Goal: Task Accomplishment & Management: Manage account settings

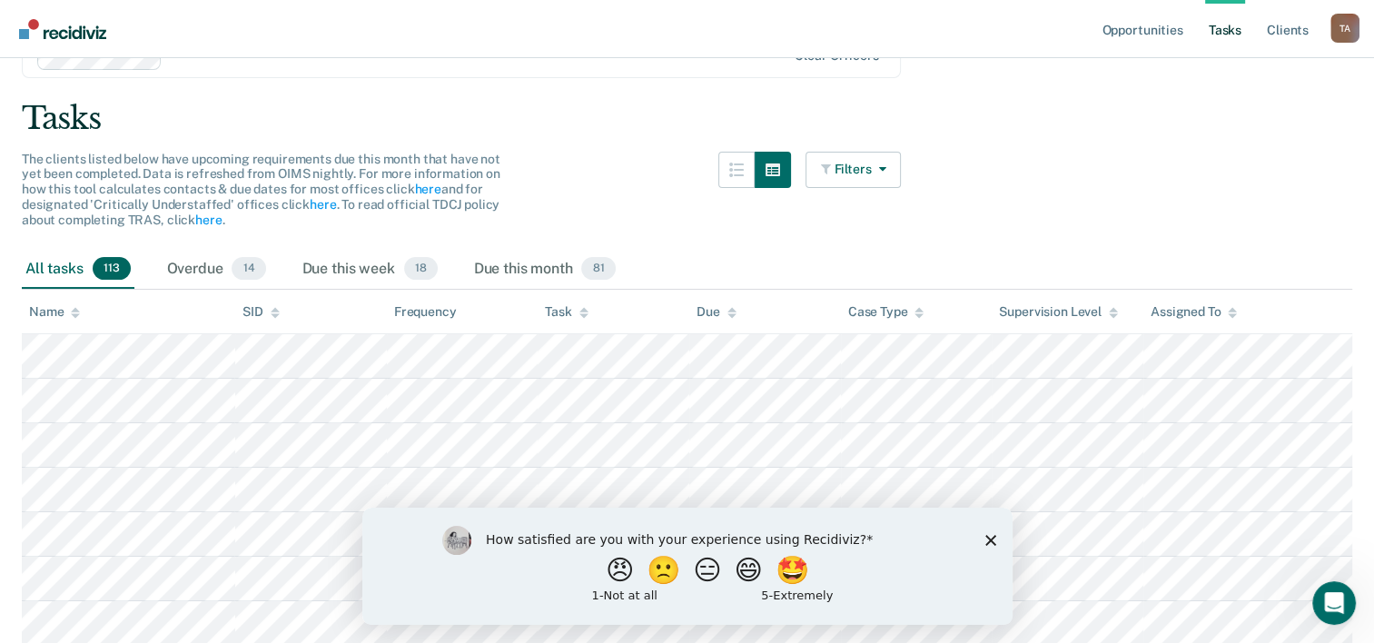
scroll to position [182, 0]
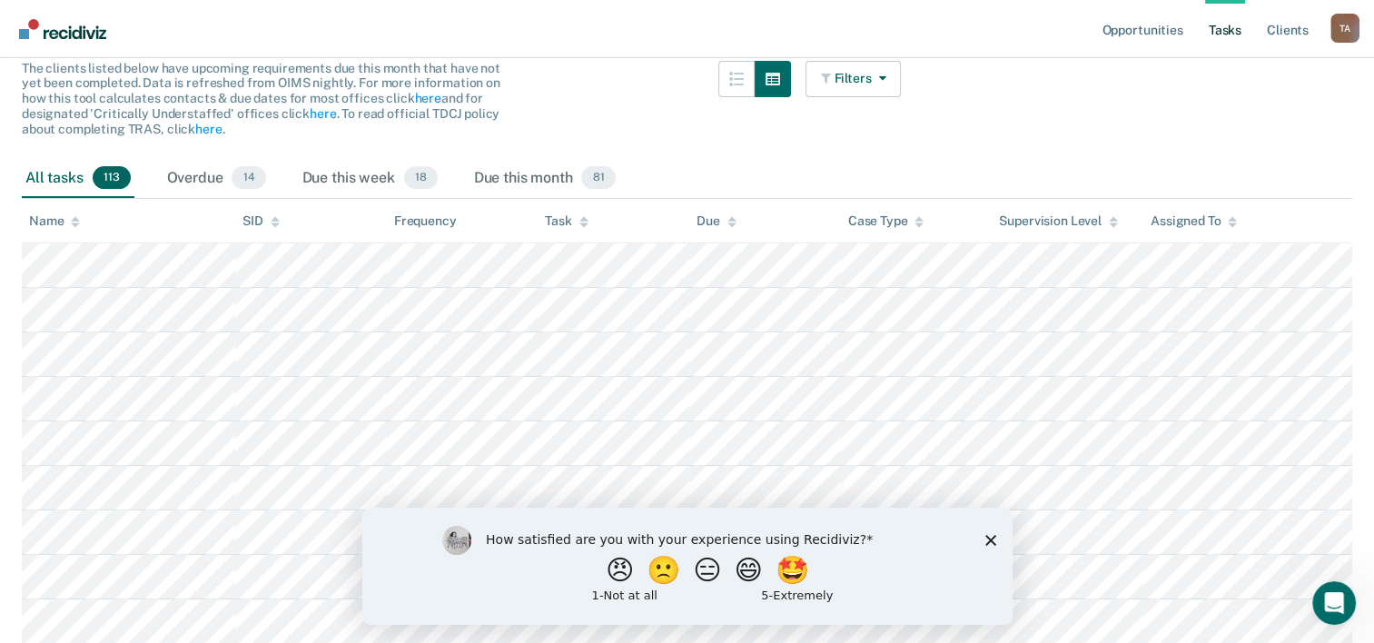
click at [990, 539] on polygon "Close survey" at bounding box center [989, 539] width 11 height 11
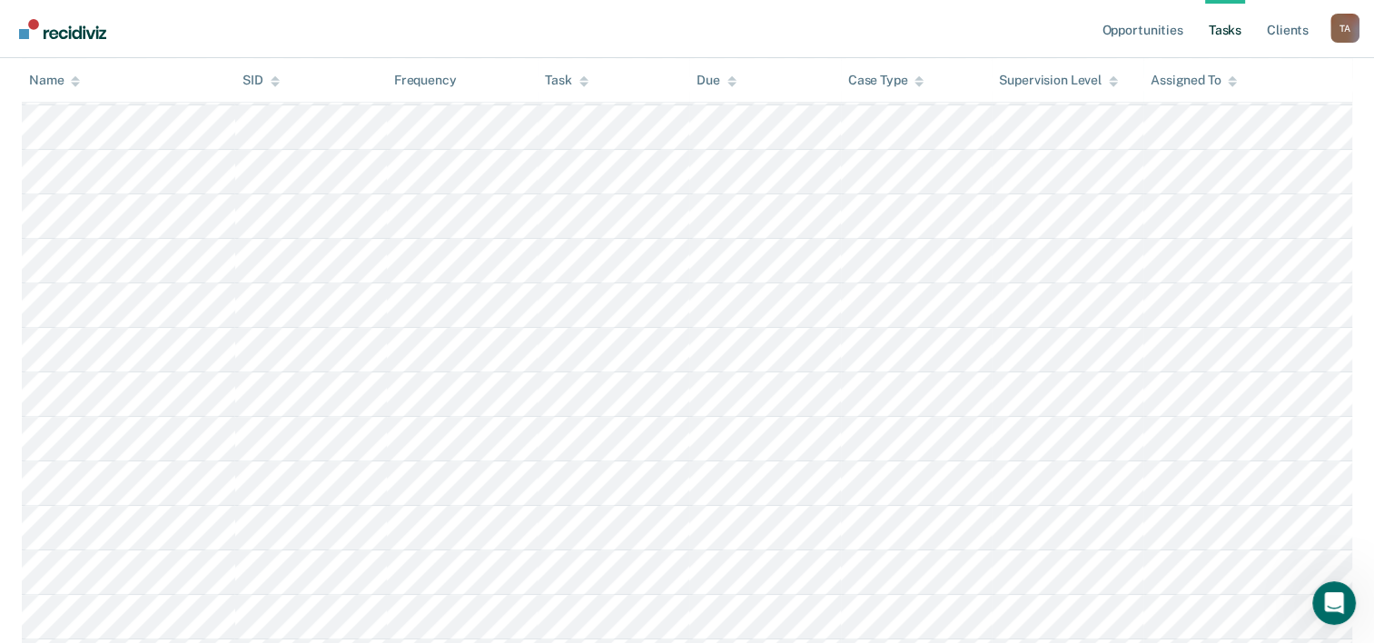
scroll to position [1180, 0]
click at [583, 87] on th "Task" at bounding box center [614, 80] width 152 height 44
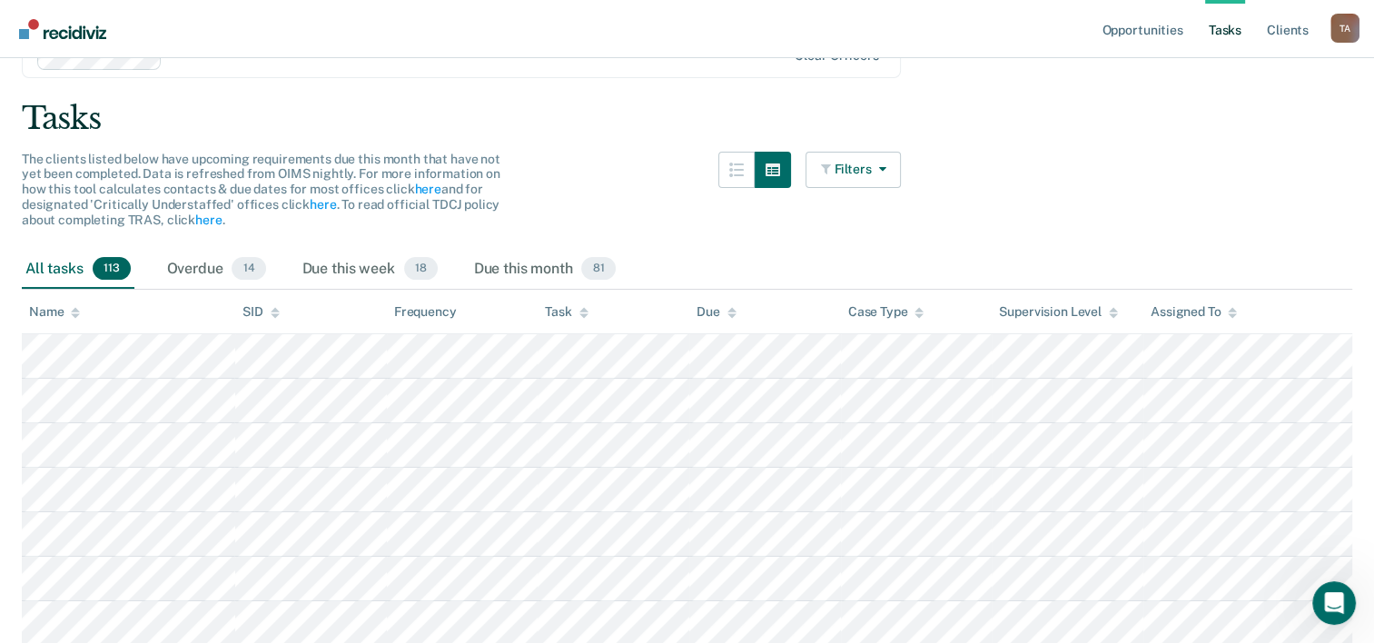
scroll to position [182, 0]
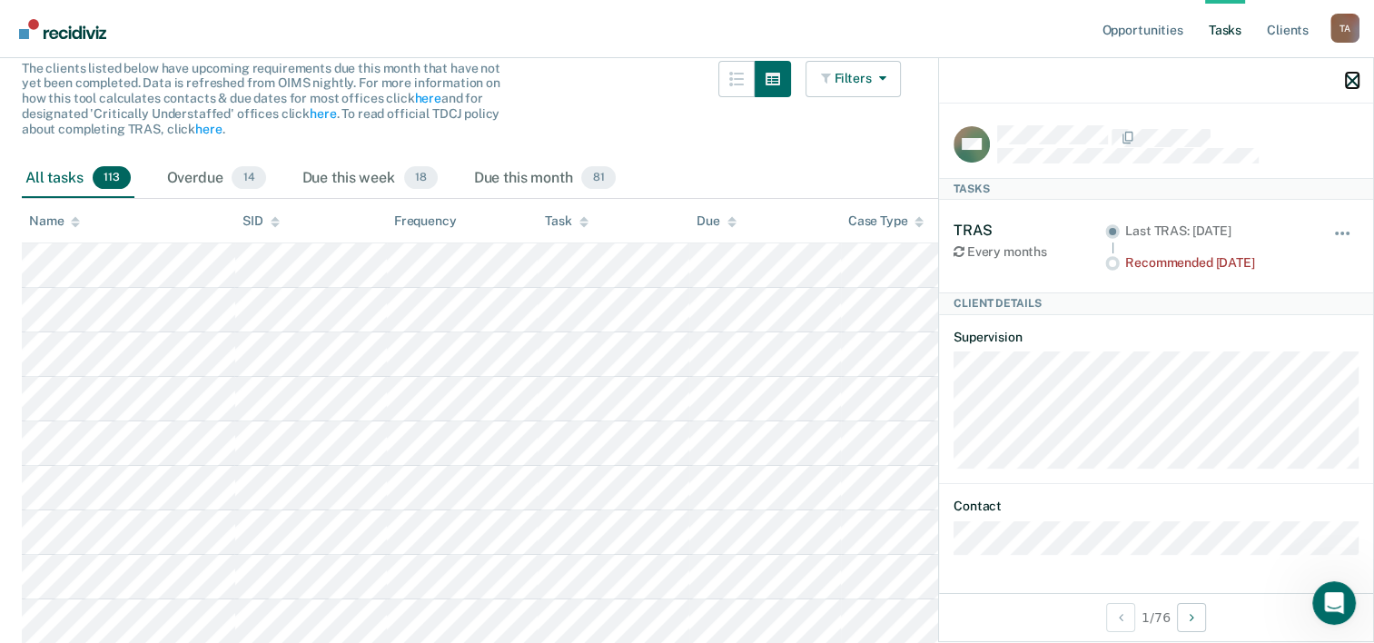
click at [1354, 74] on icon "button" at bounding box center [1352, 80] width 13 height 13
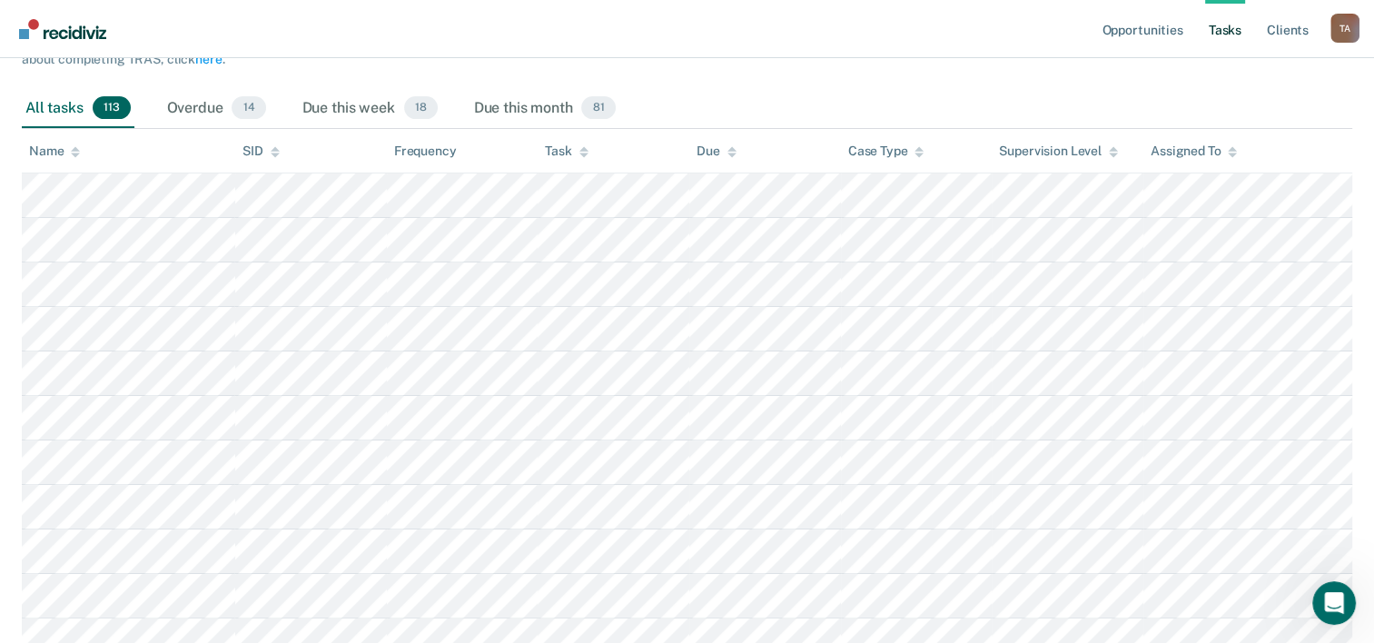
scroll to position [363, 0]
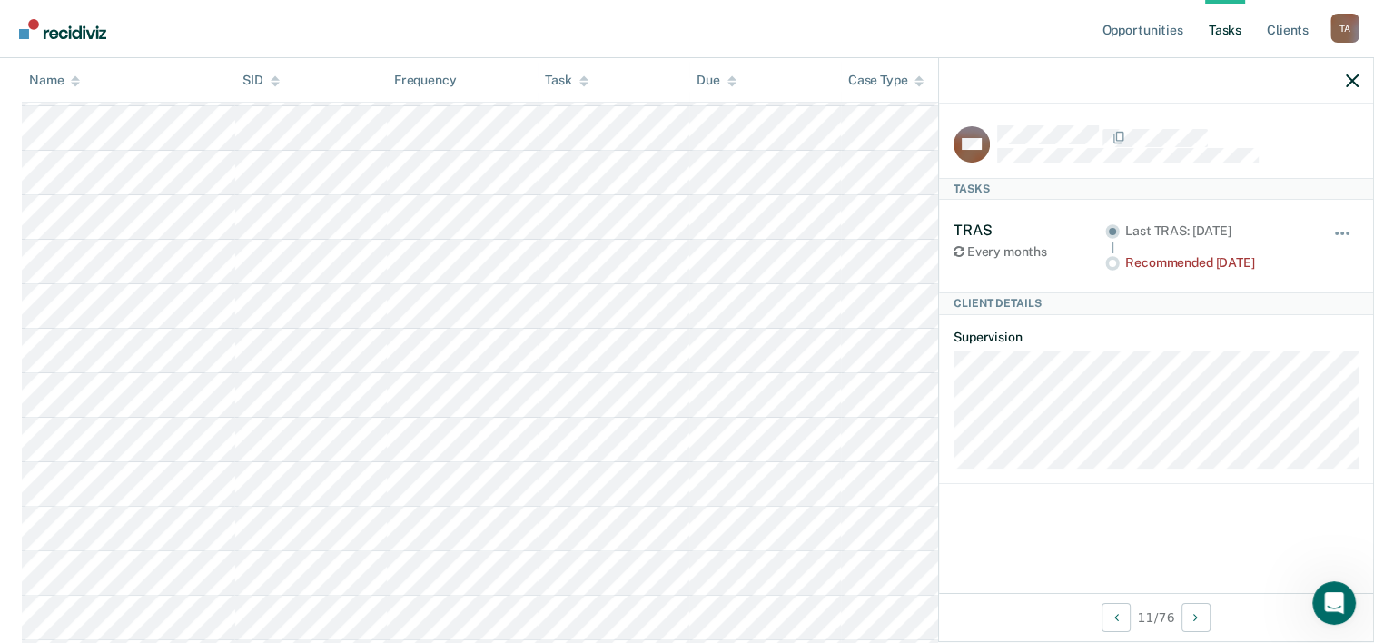
click at [1186, 526] on div "VM Tasks TRAS Every months Last TRAS: [DATE] Recommended [DATE] Hide from tasks…" at bounding box center [1156, 348] width 434 height 489
click at [1352, 76] on icon "button" at bounding box center [1352, 80] width 13 height 13
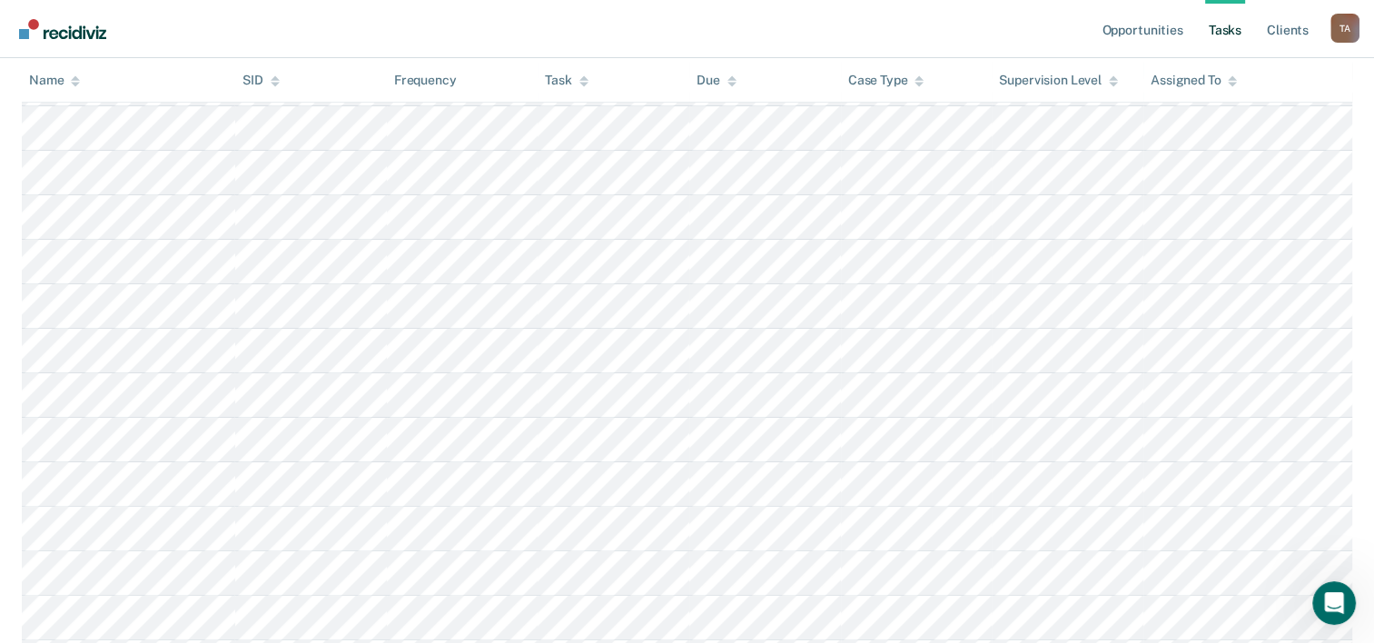
click at [1224, 25] on link "Tasks" at bounding box center [1225, 29] width 40 height 58
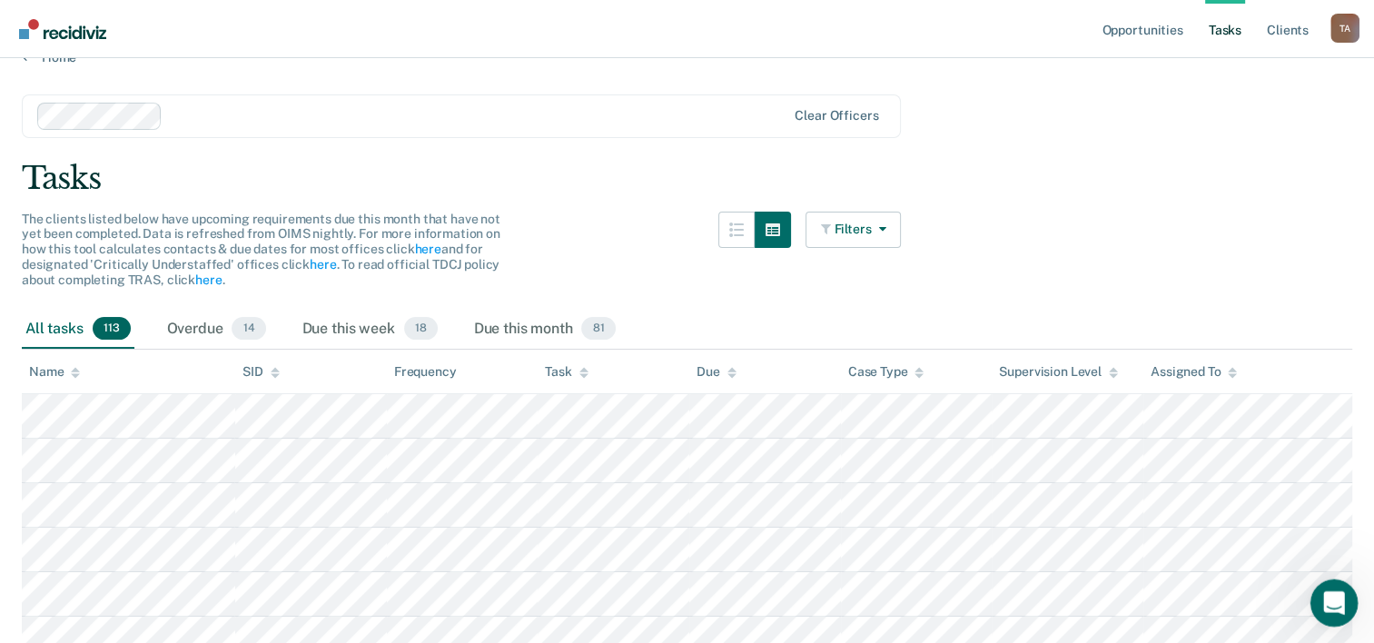
scroll to position [0, 0]
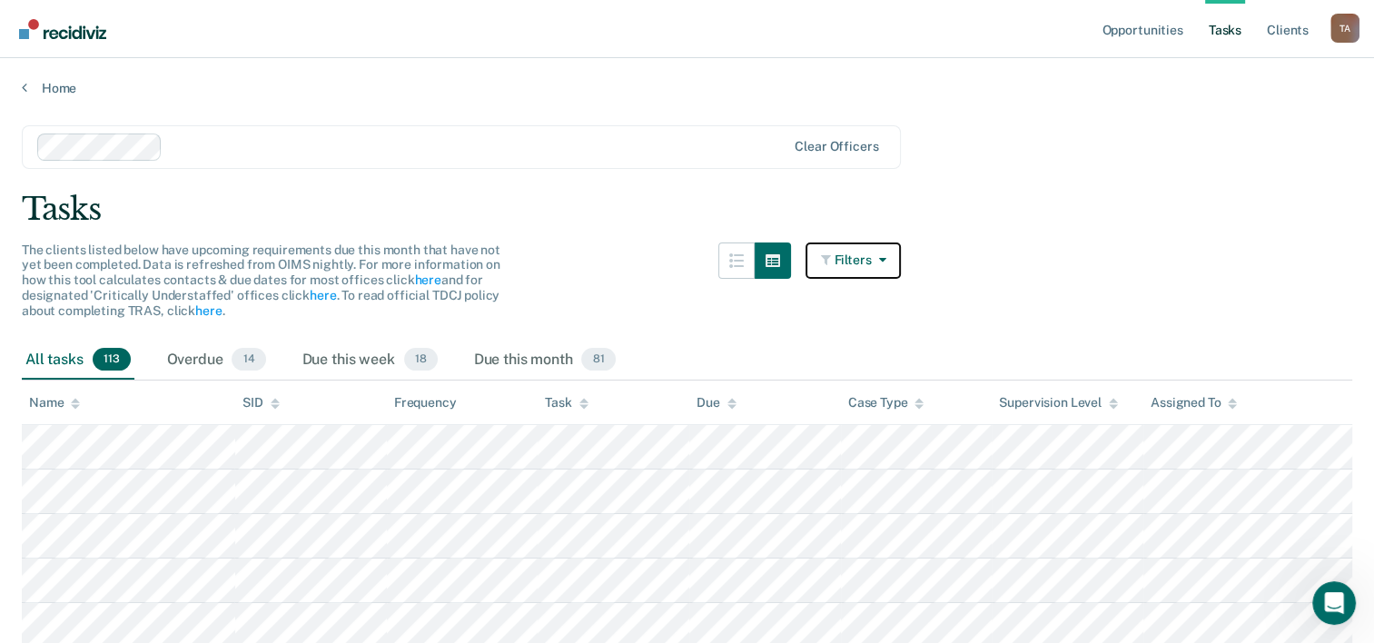
click at [885, 254] on icon "button" at bounding box center [878, 259] width 15 height 13
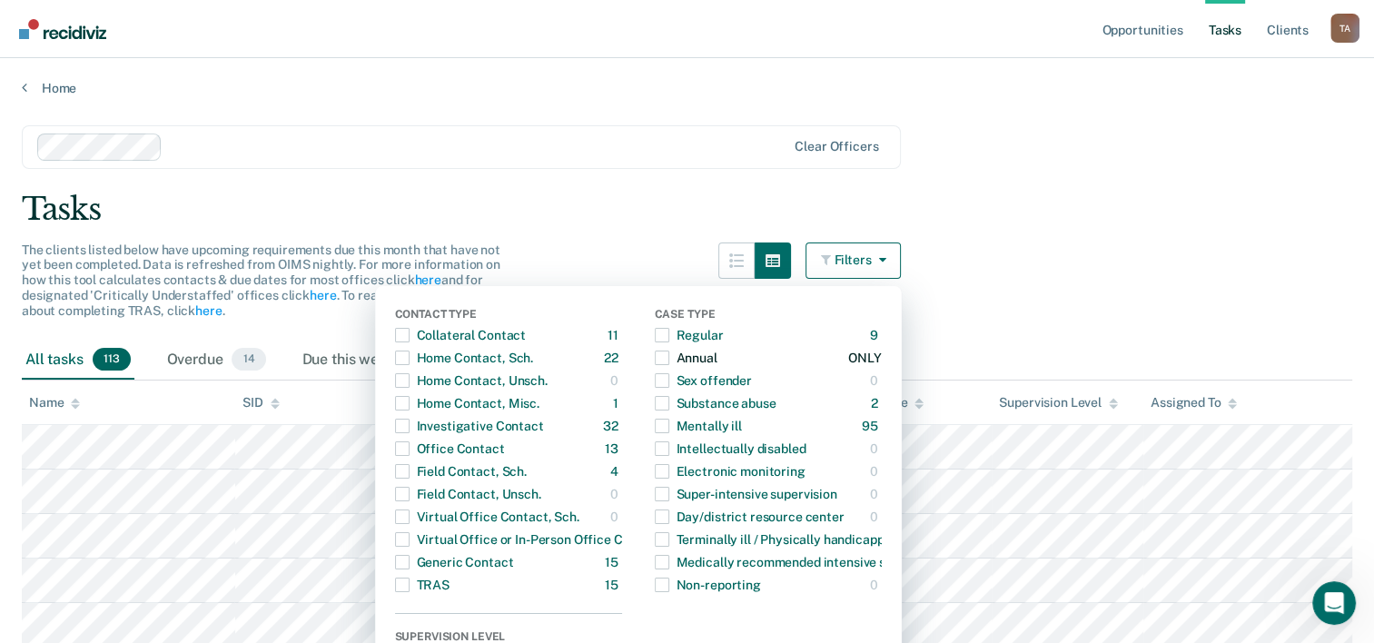
click at [669, 357] on span "button" at bounding box center [662, 357] width 15 height 15
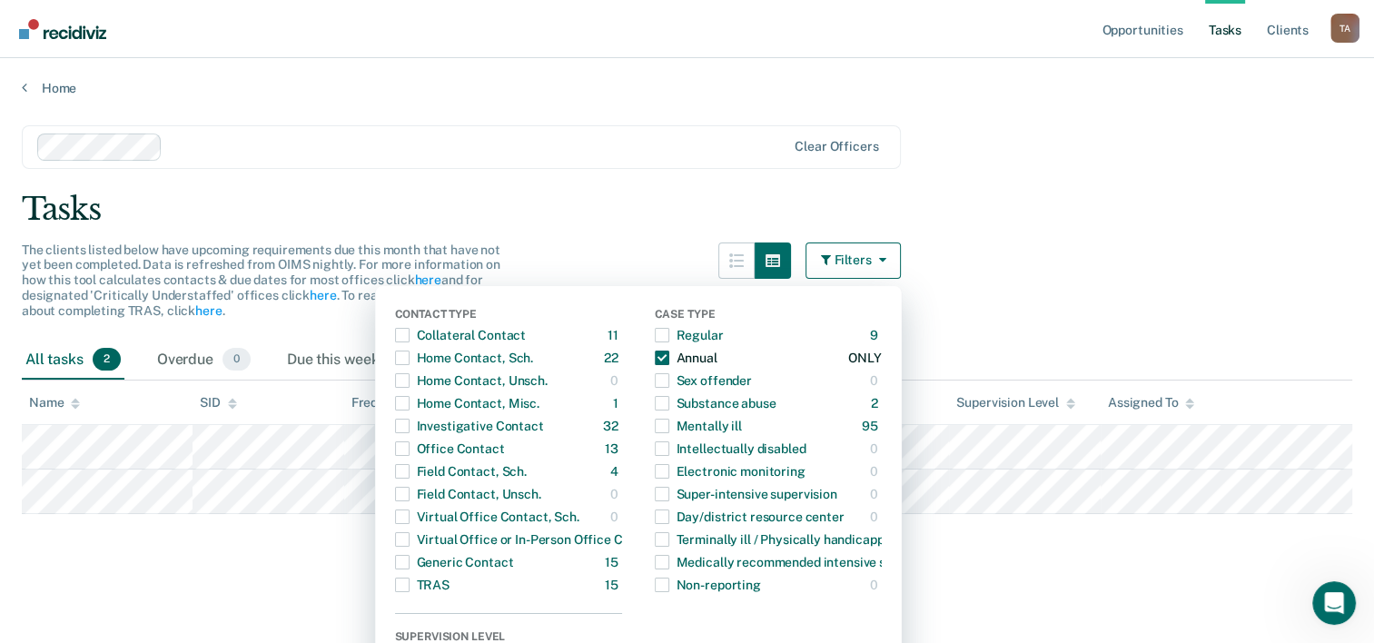
click at [669, 358] on span "button" at bounding box center [662, 357] width 15 height 15
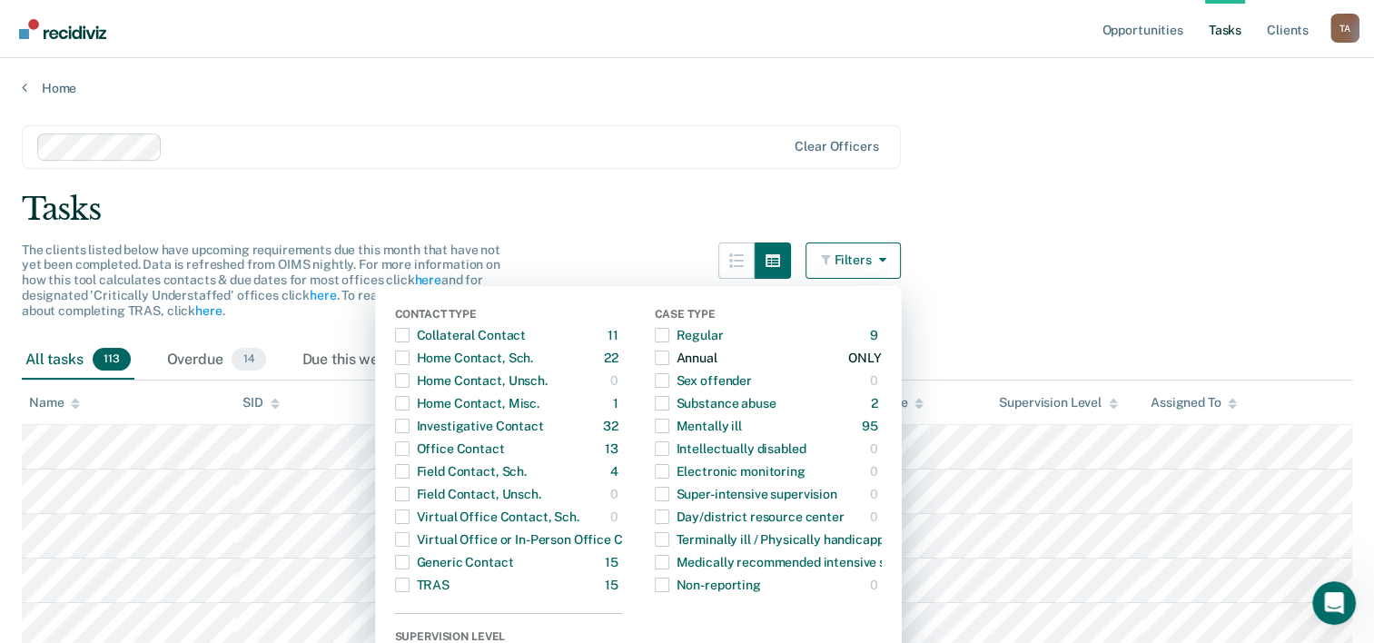
click at [669, 359] on span "button" at bounding box center [662, 357] width 15 height 15
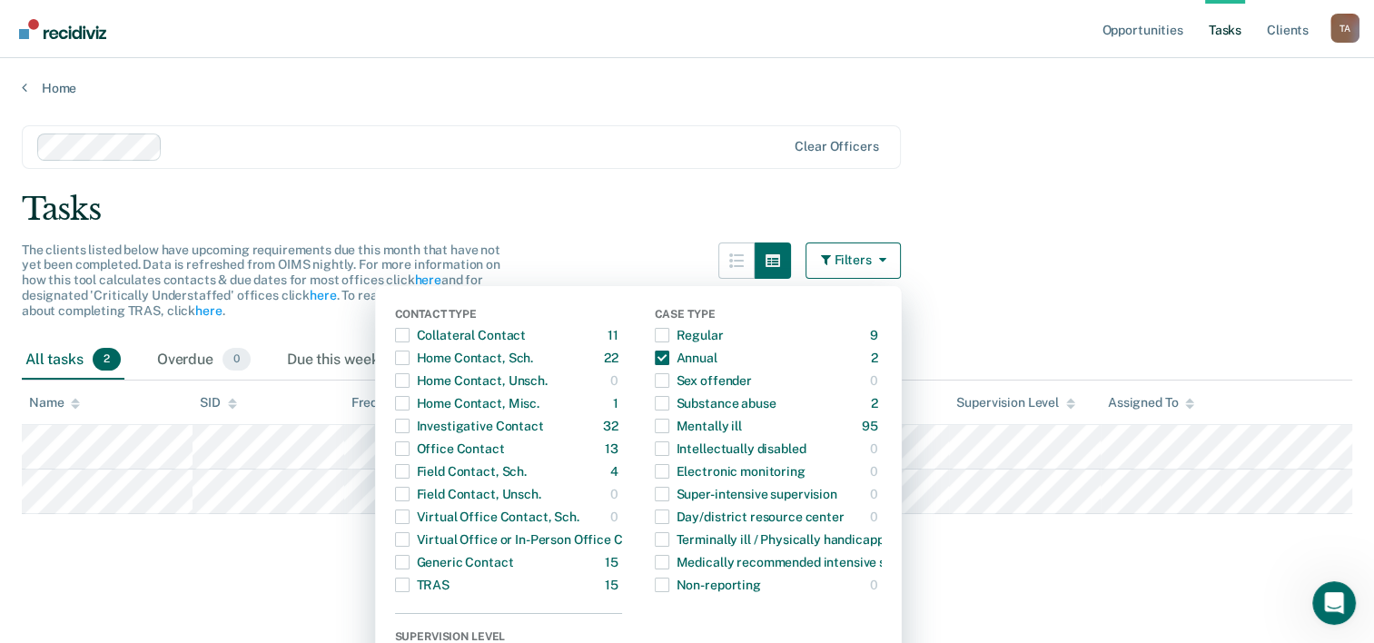
click at [1042, 258] on main "Clear officers Tasks The clients listed below have upcoming requirements due th…" at bounding box center [687, 366] width 1374 height 541
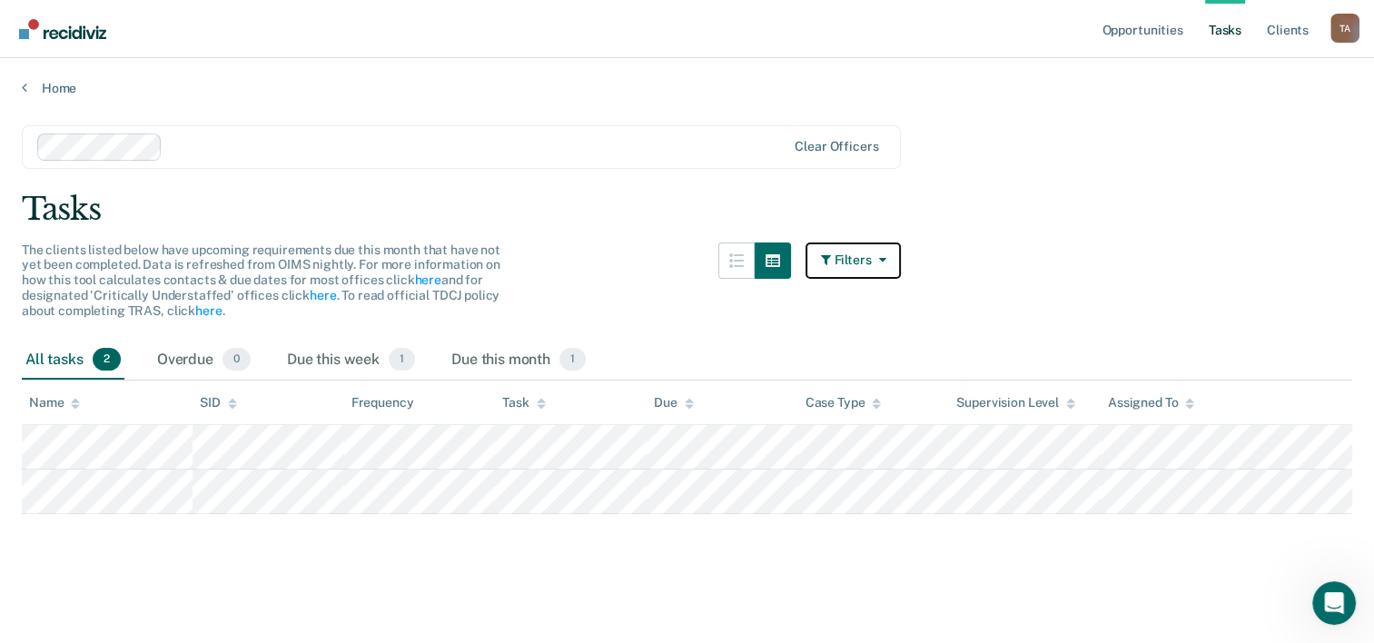
click at [878, 247] on button "Filters" at bounding box center [853, 260] width 96 height 36
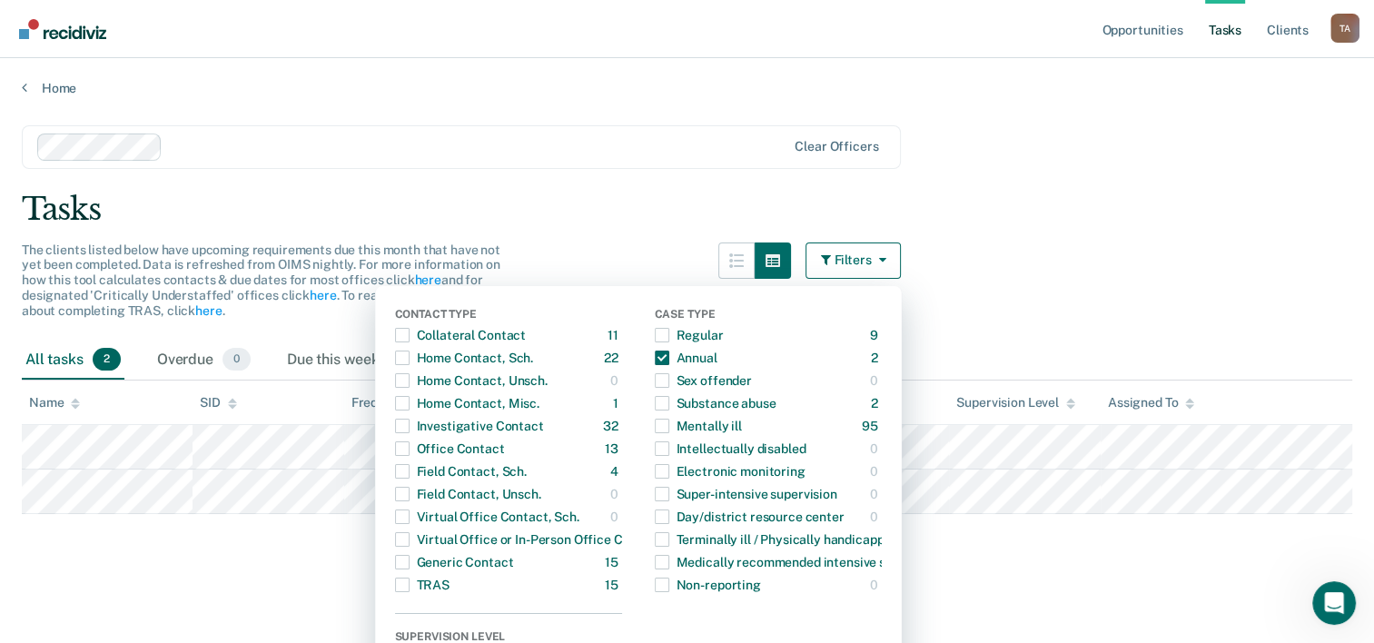
click at [972, 284] on main "Clear officers Tasks The clients listed below have upcoming requirements due th…" at bounding box center [687, 366] width 1374 height 541
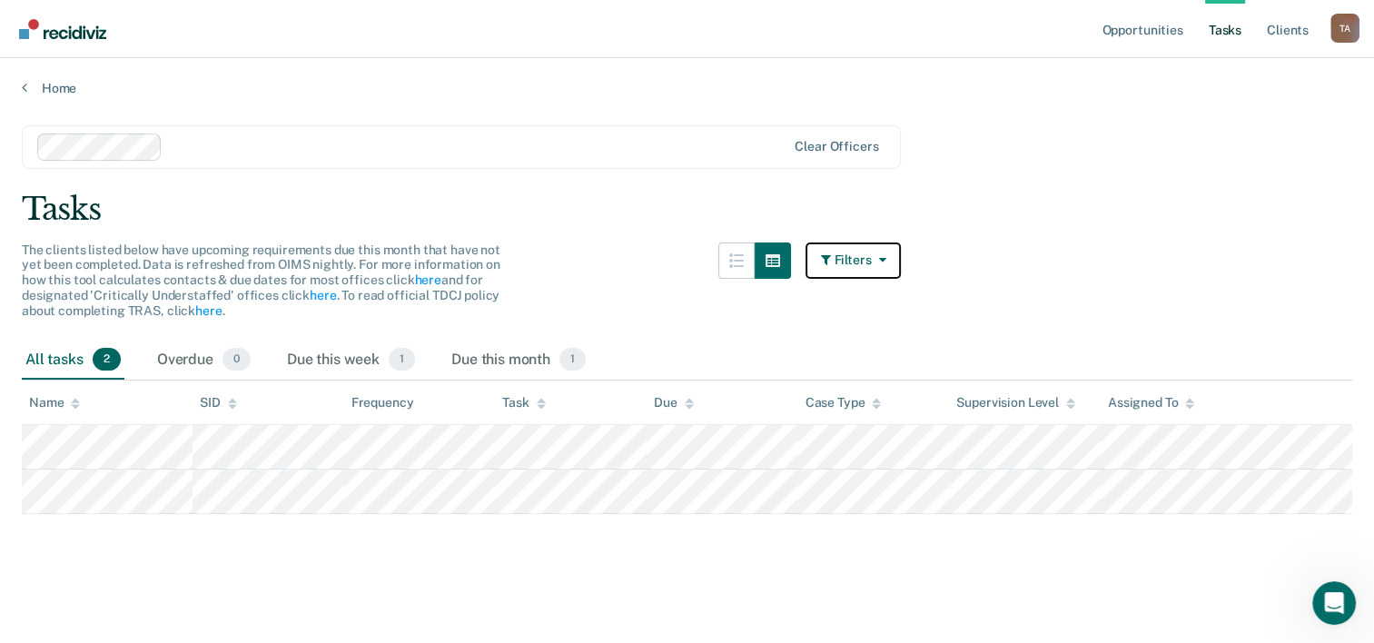
click at [885, 254] on icon "button" at bounding box center [878, 259] width 15 height 13
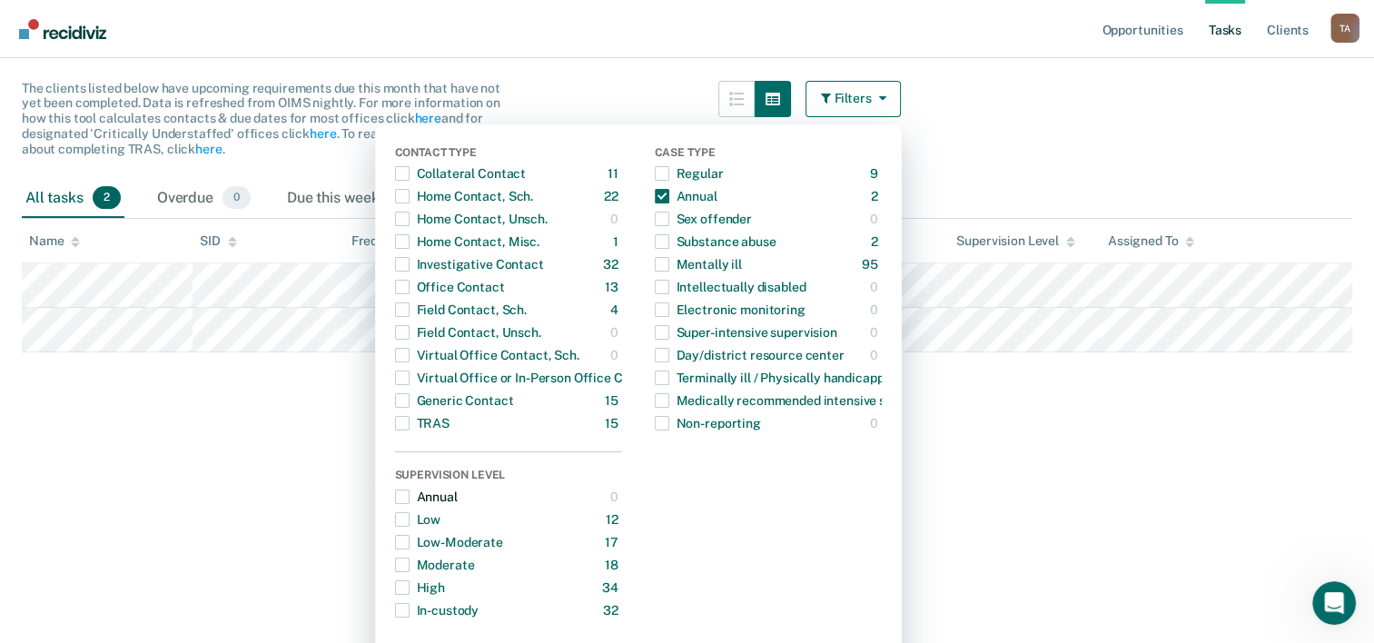
scroll to position [130, 0]
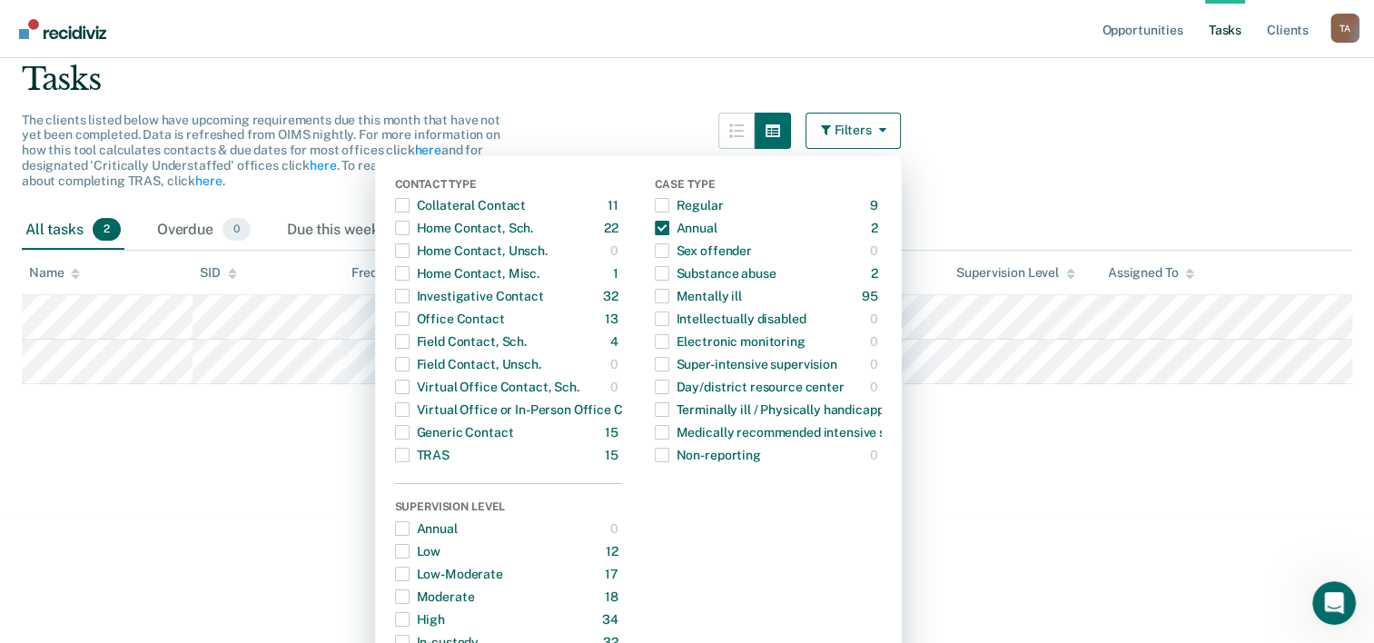
click at [1071, 189] on main "Clear officers Tasks The clients listed below have upcoming requirements due th…" at bounding box center [687, 236] width 1374 height 541
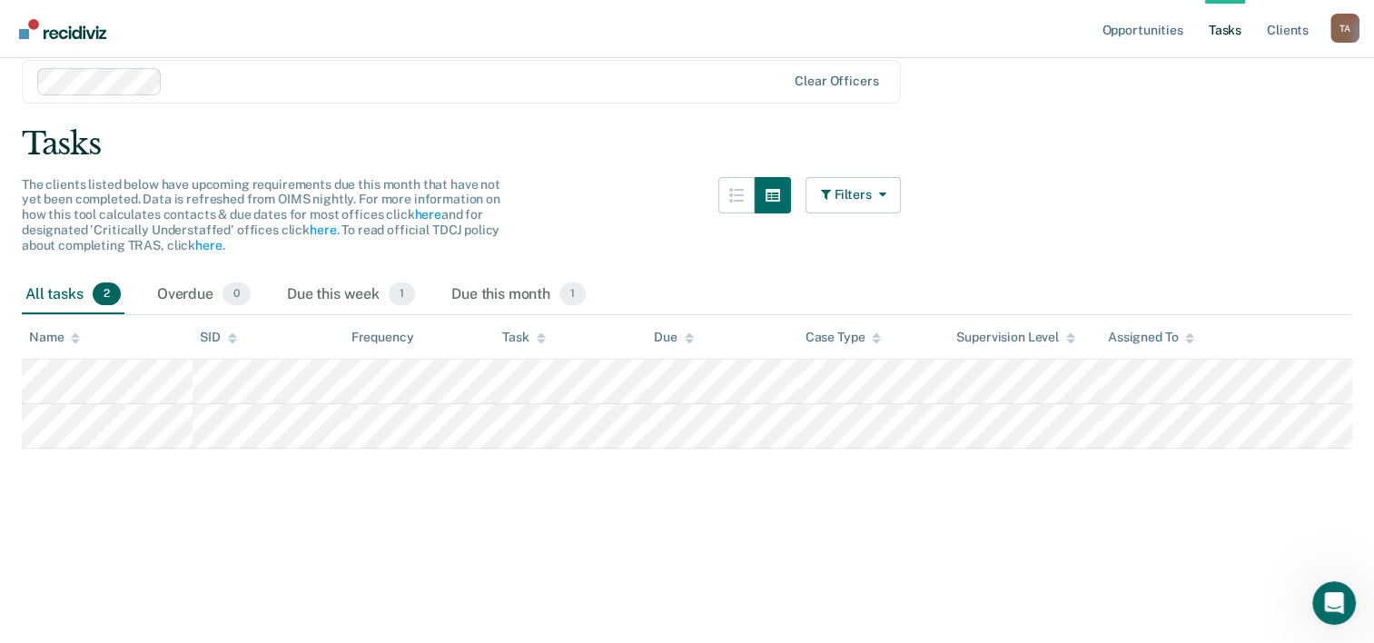
scroll to position [0, 0]
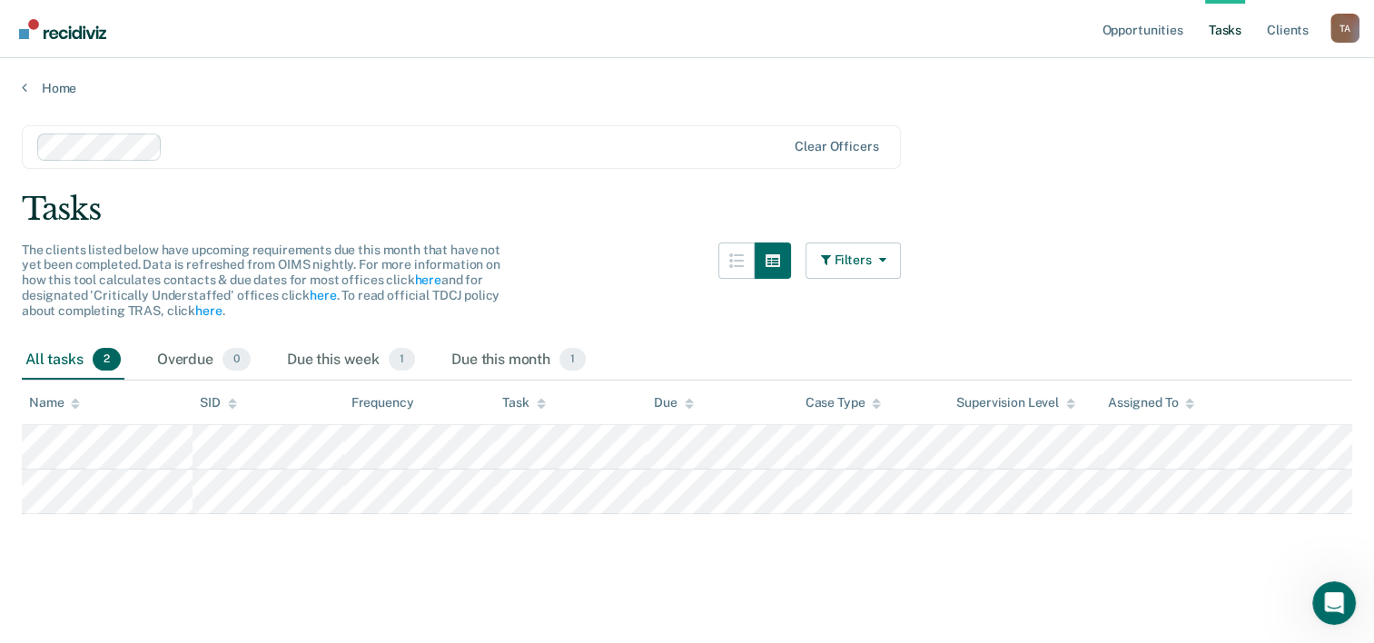
click at [1231, 33] on link "Tasks" at bounding box center [1225, 29] width 40 height 58
click at [52, 83] on link "Home" at bounding box center [687, 88] width 1330 height 16
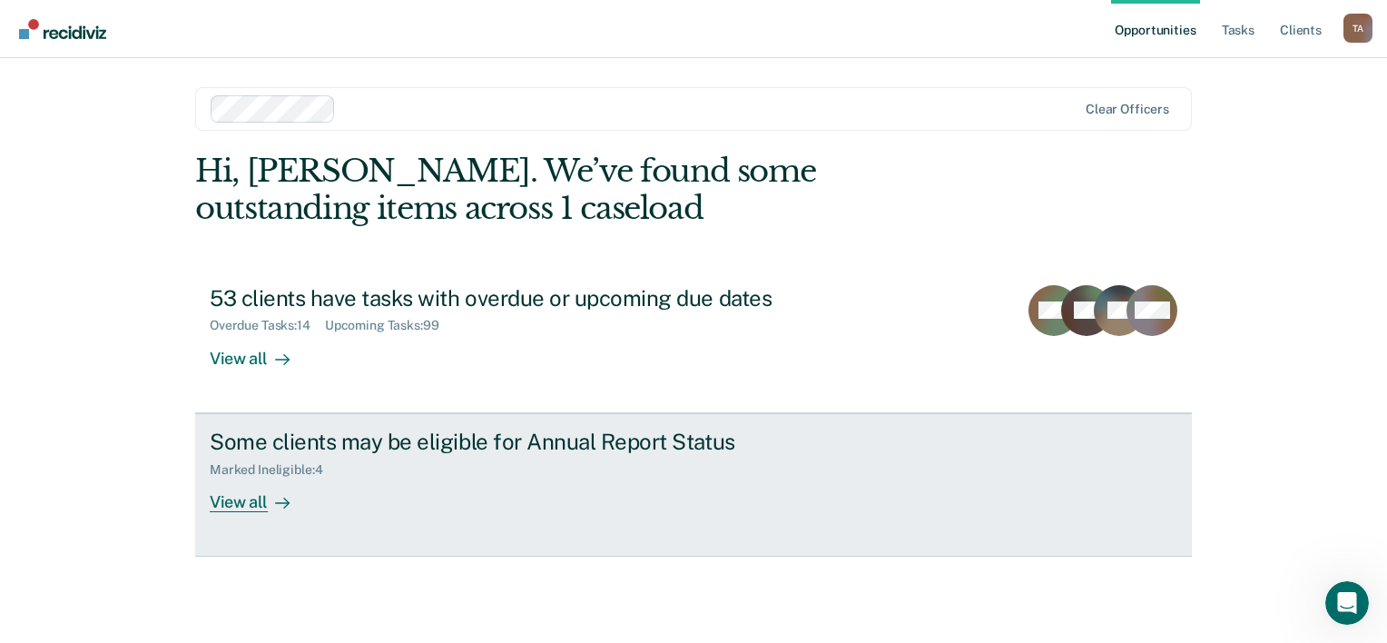
click at [247, 498] on div "View all" at bounding box center [261, 494] width 102 height 35
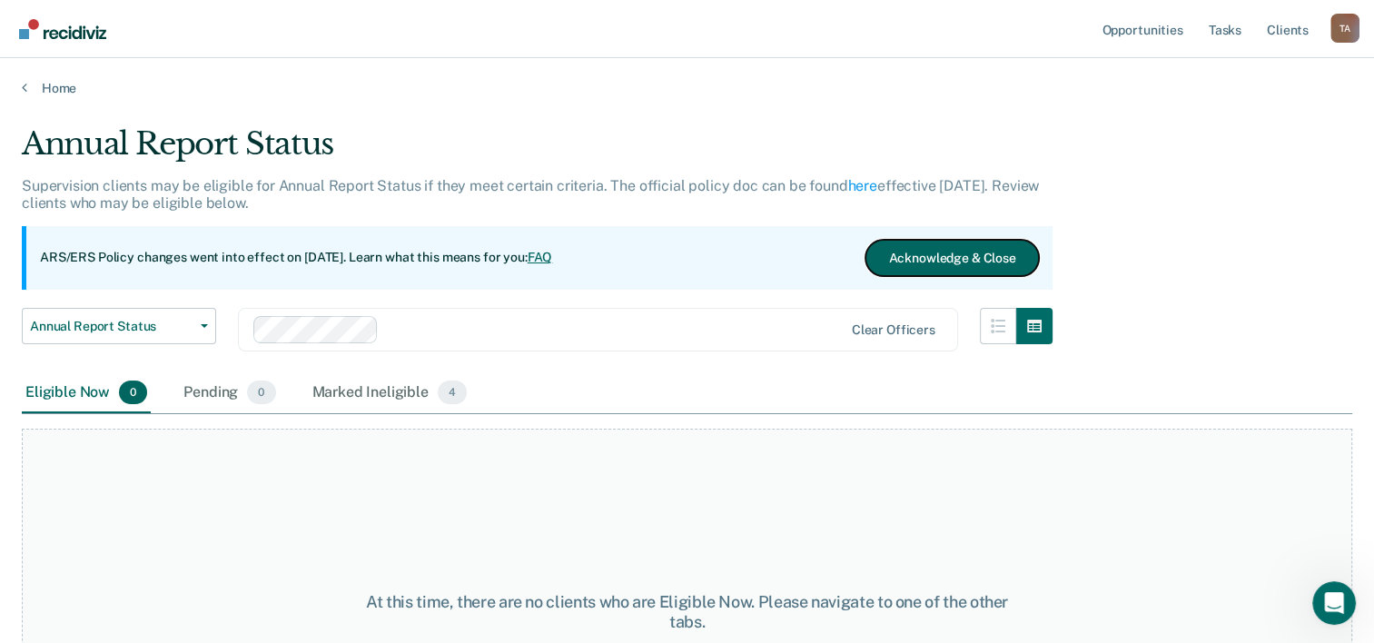
click at [909, 258] on button "Acknowledge & Close" at bounding box center [951, 258] width 173 height 36
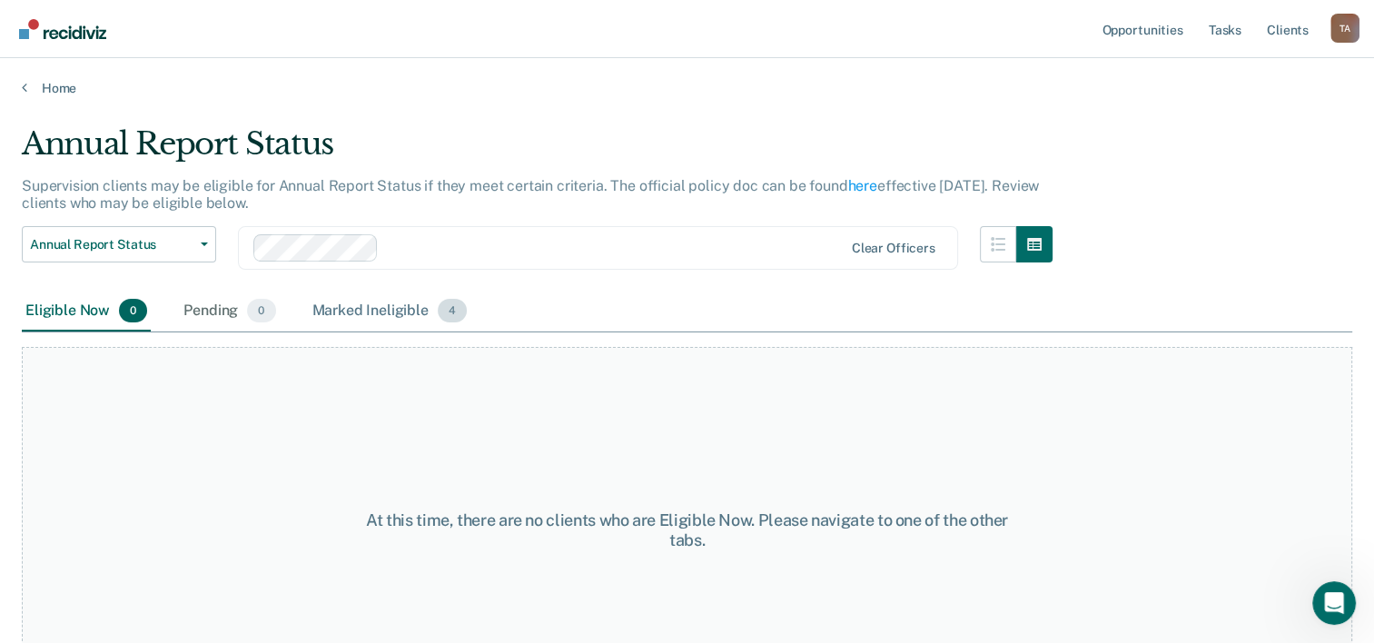
click at [406, 308] on div "Marked Ineligible 4" at bounding box center [390, 311] width 163 height 40
